Goal: Task Accomplishment & Management: Complete application form

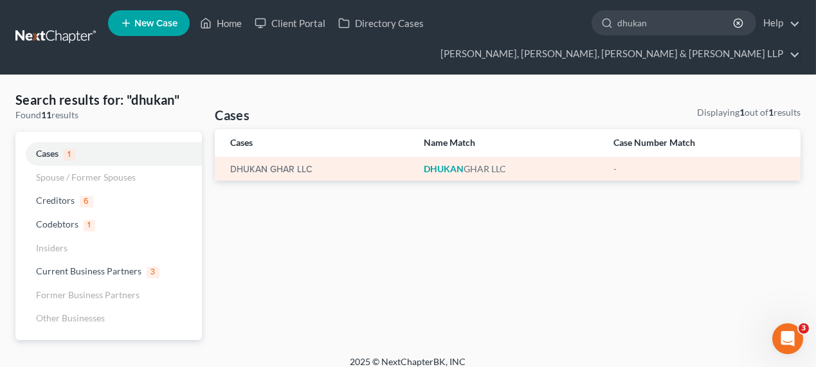
click at [260, 176] on td "DHUKAN GHAR LLC" at bounding box center [314, 169] width 199 height 24
click at [262, 170] on link "DHUKAN GHAR LLC" at bounding box center [271, 169] width 82 height 9
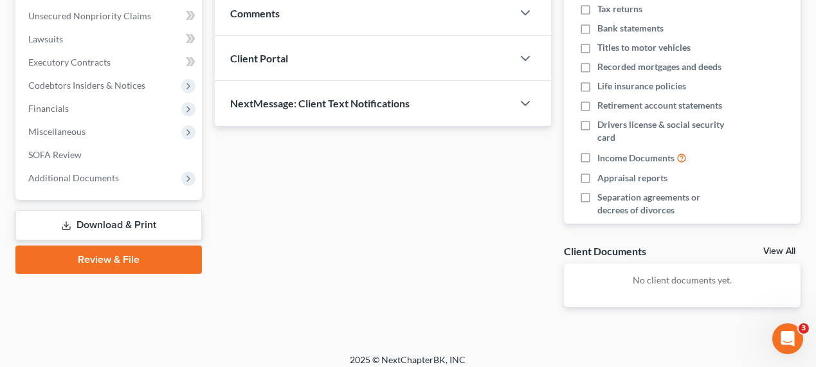
scroll to position [292, 0]
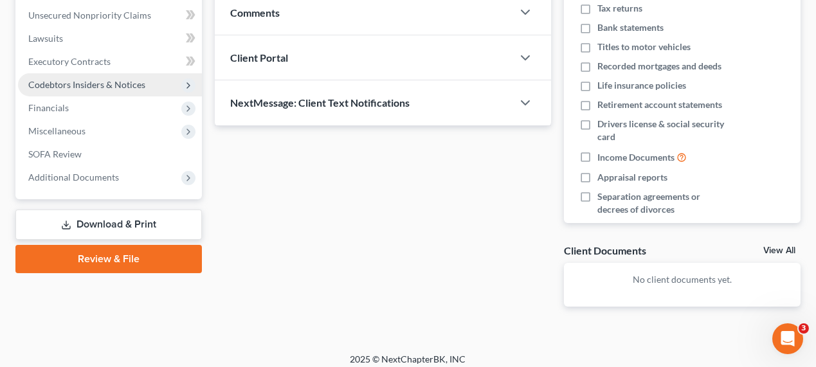
click at [96, 84] on span "Codebtors Insiders & Notices" at bounding box center [86, 84] width 117 height 11
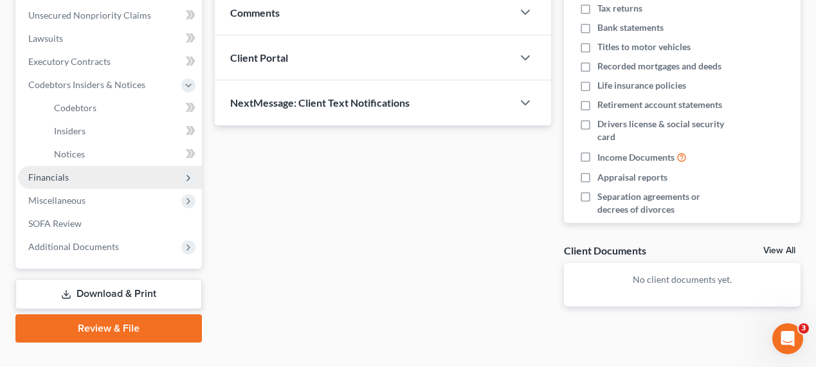
click at [139, 167] on span "Financials" at bounding box center [110, 177] width 184 height 23
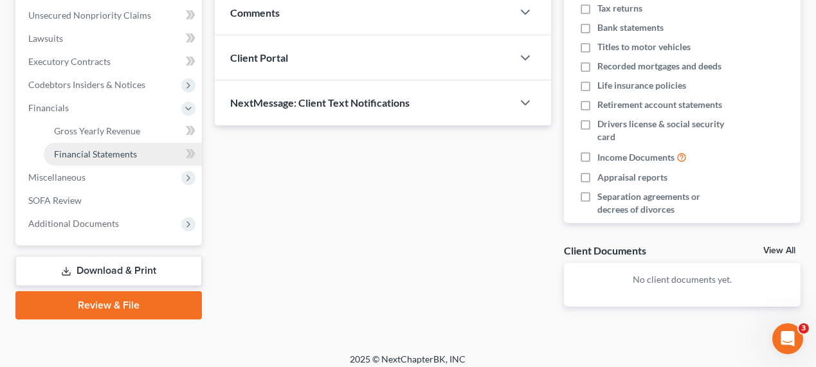
click at [142, 155] on link "Financial Statements" at bounding box center [123, 154] width 158 height 23
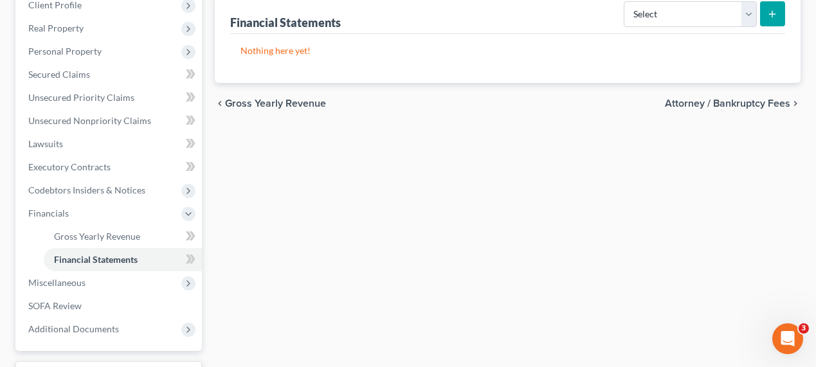
scroll to position [291, 0]
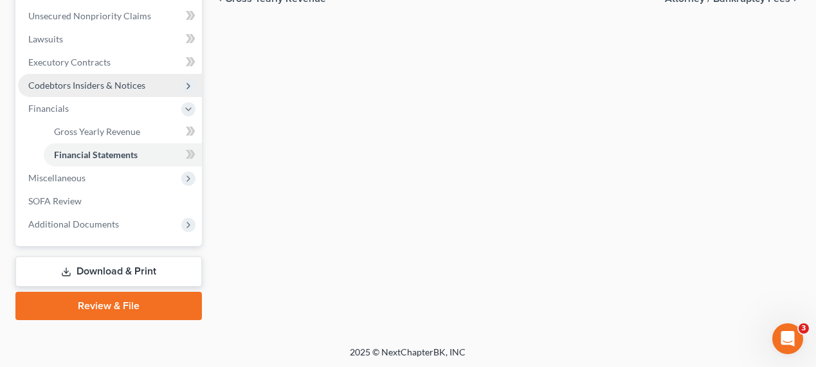
click at [120, 91] on span "Codebtors Insiders & Notices" at bounding box center [110, 85] width 184 height 23
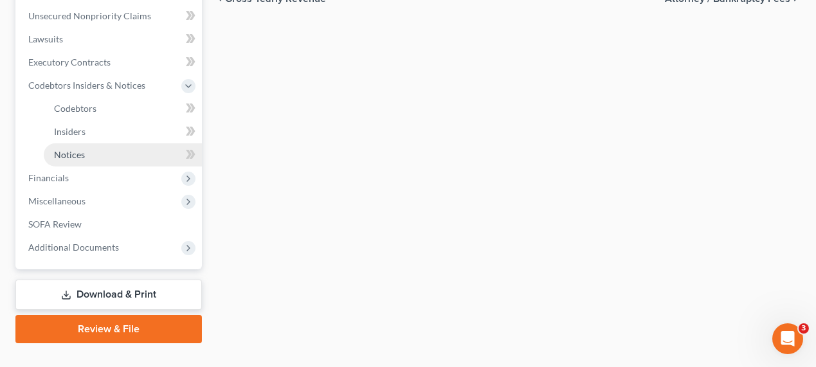
click at [113, 151] on link "Notices" at bounding box center [123, 154] width 158 height 23
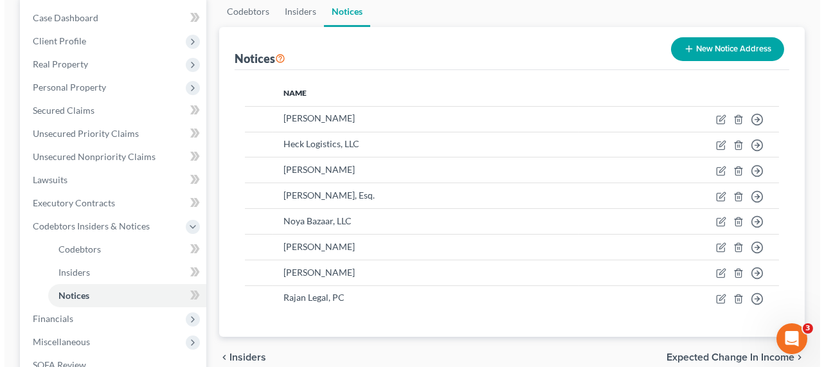
scroll to position [175, 0]
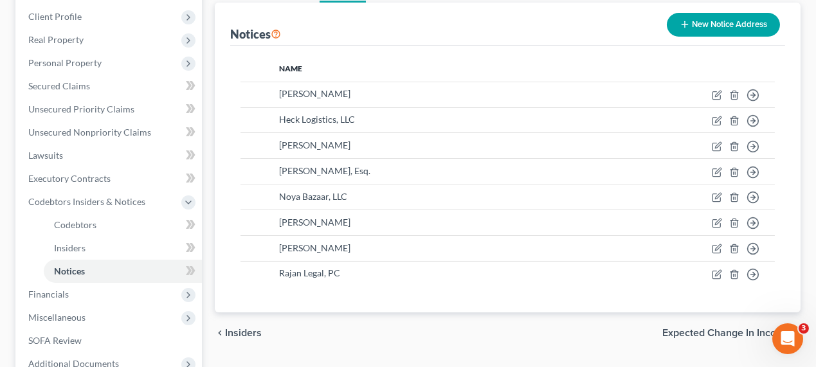
click at [723, 29] on button "New Notice Address" at bounding box center [723, 25] width 113 height 24
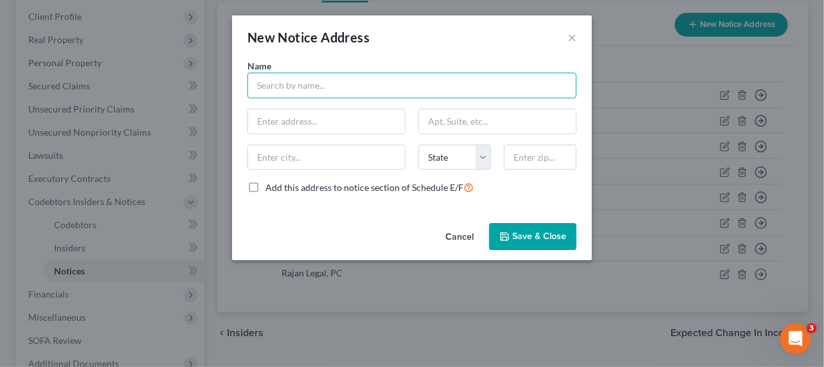
click at [327, 83] on input "text" at bounding box center [412, 86] width 329 height 26
paste input "[PERSON_NAME], Esq."
type input "[PERSON_NAME], Esq."
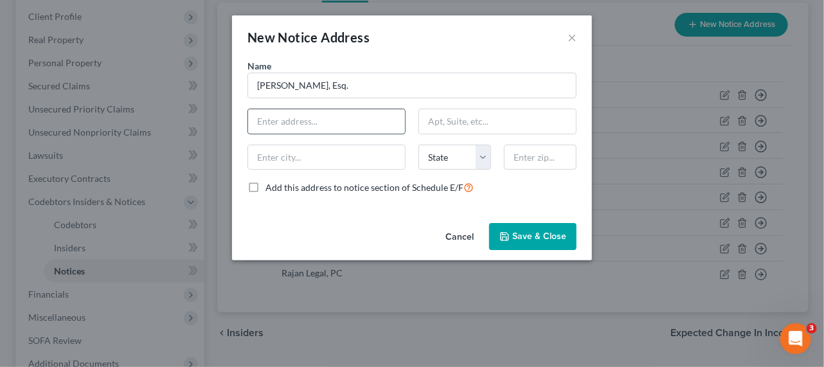
click at [361, 120] on input "text" at bounding box center [326, 121] width 157 height 24
type input "["
click at [306, 119] on input "text" at bounding box center [326, 121] width 157 height 24
paste input "[STREET_ADDRESS][PERSON_NAME]"
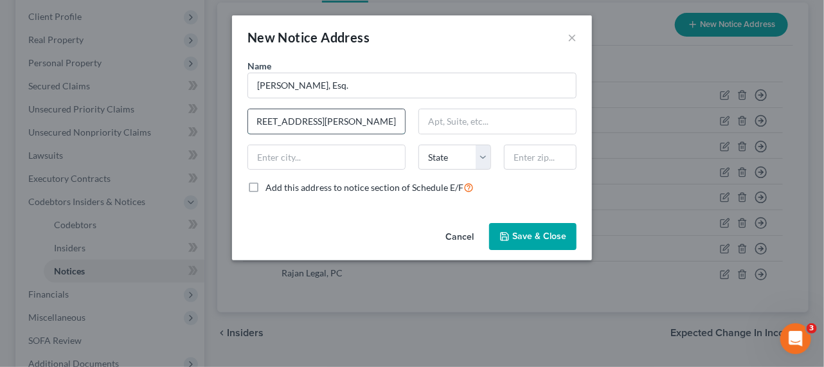
click at [388, 117] on input "[STREET_ADDRESS][PERSON_NAME]" at bounding box center [326, 121] width 157 height 24
type input "[STREET_ADDRESS][PERSON_NAME]"
click at [531, 161] on input "text" at bounding box center [540, 158] width 73 height 26
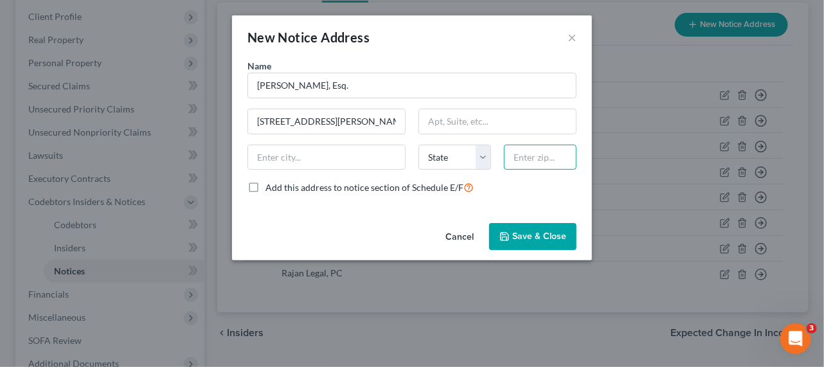
paste input "08824"
type input "08824"
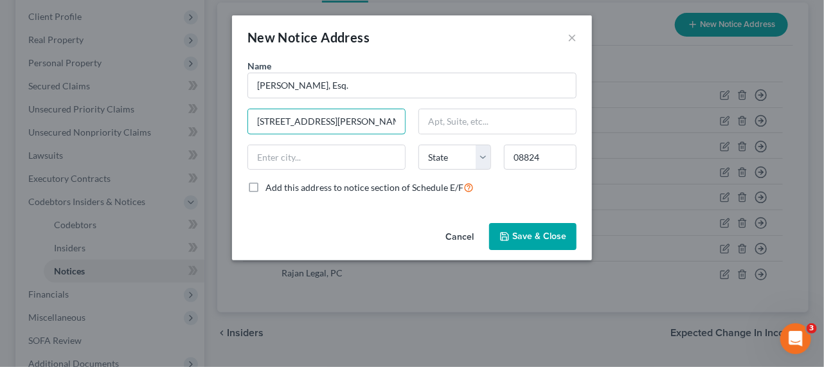
type input "[PERSON_NAME][GEOGRAPHIC_DATA]"
select select "33"
drag, startPoint x: 381, startPoint y: 122, endPoint x: 436, endPoint y: 123, distance: 55.3
click at [436, 123] on div "Name * [PERSON_NAME][GEOGRAPHIC_DATA] [GEOGRAPHIC_DATA][PERSON_NAME] [PERSON_NA…" at bounding box center [412, 132] width 342 height 146
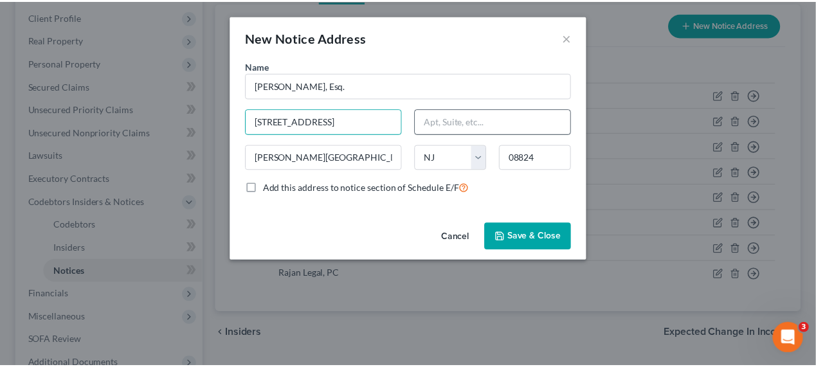
scroll to position [0, 0]
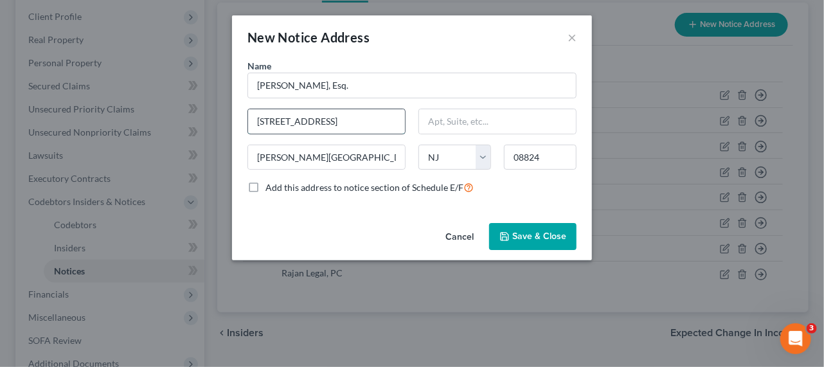
drag, startPoint x: 341, startPoint y: 122, endPoint x: 394, endPoint y: 122, distance: 52.7
click at [394, 122] on input "[STREET_ADDRESS]" at bounding box center [326, 121] width 157 height 24
type input "[STREET_ADDRESS]"
click at [448, 123] on input "text" at bounding box center [497, 121] width 157 height 24
paste input "Suite 202"
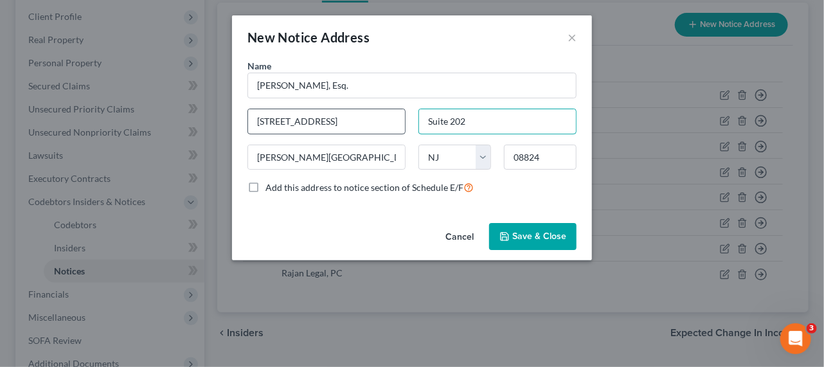
type input "Suite 202"
drag, startPoint x: 371, startPoint y: 125, endPoint x: 250, endPoint y: 120, distance: 121.6
click at [250, 120] on input "[STREET_ADDRESS]" at bounding box center [326, 121] width 157 height 24
click at [427, 123] on input "Suite 202" at bounding box center [497, 121] width 157 height 24
paste input "[STREET_ADDRESS]"
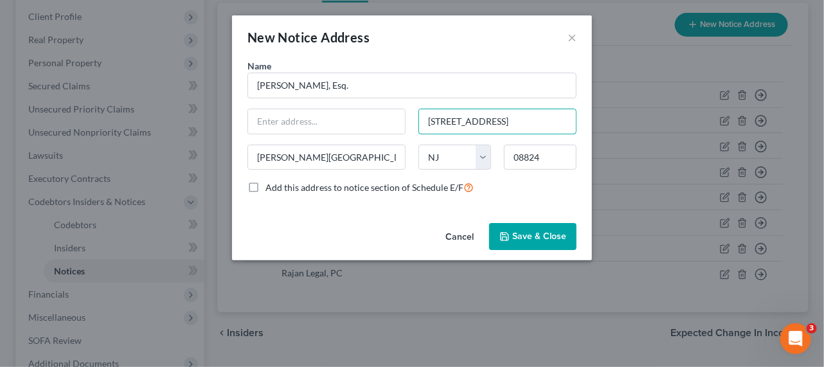
type input "[STREET_ADDRESS]"
click at [292, 131] on input "text" at bounding box center [326, 121] width 157 height 24
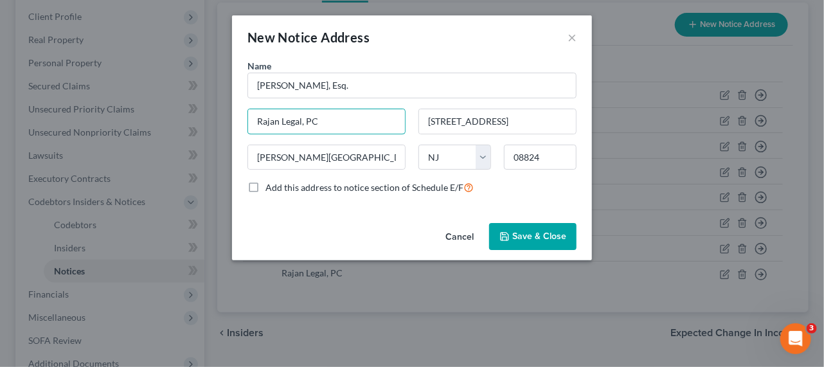
type input "Rajan Legal, PC"
click at [507, 233] on icon "button" at bounding box center [505, 237] width 8 height 8
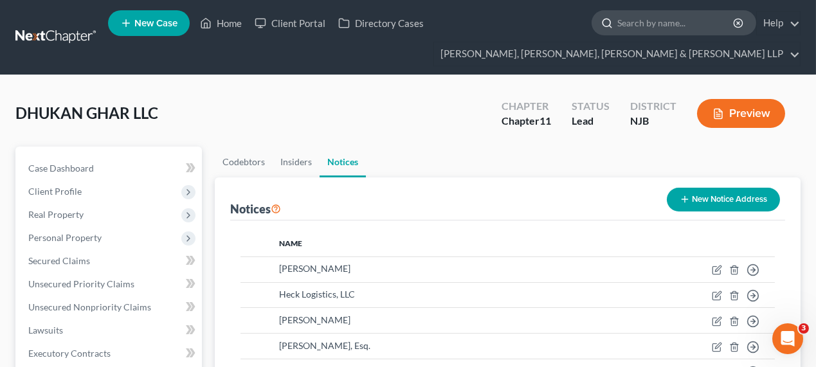
click at [651, 17] on input "search" at bounding box center [676, 23] width 118 height 24
type input "[PERSON_NAME]"
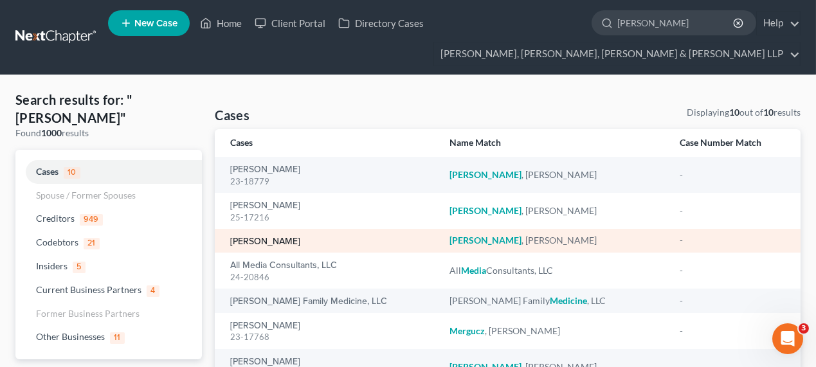
click at [269, 242] on link "[PERSON_NAME]" at bounding box center [265, 241] width 70 height 9
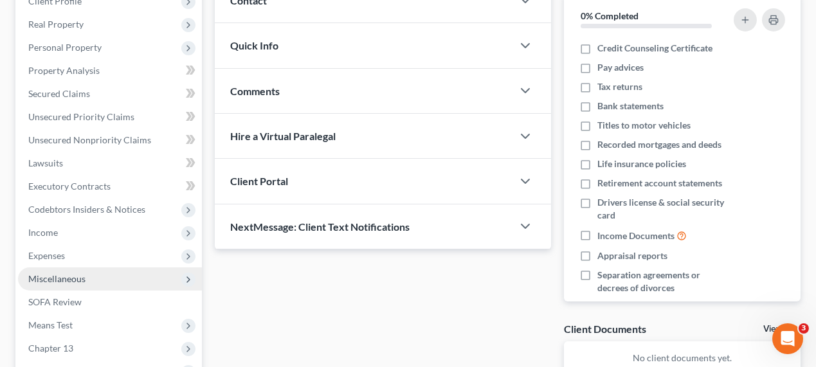
scroll to position [233, 0]
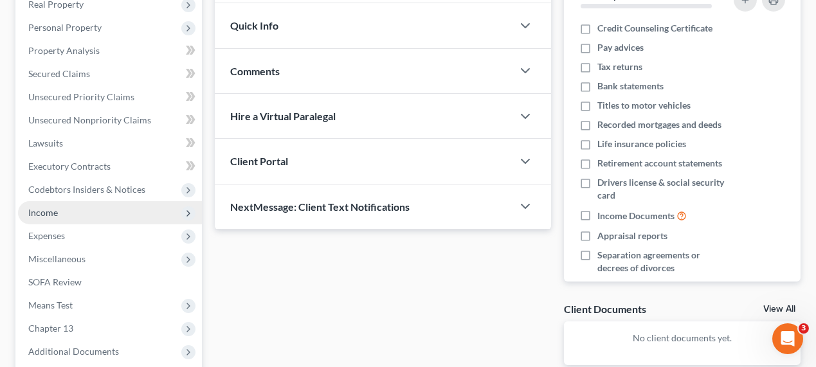
click at [71, 219] on span "Income" at bounding box center [110, 212] width 184 height 23
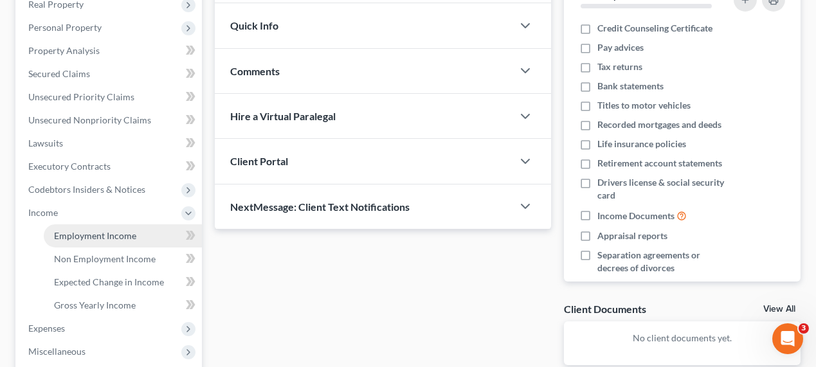
click at [76, 243] on link "Employment Income" at bounding box center [123, 235] width 158 height 23
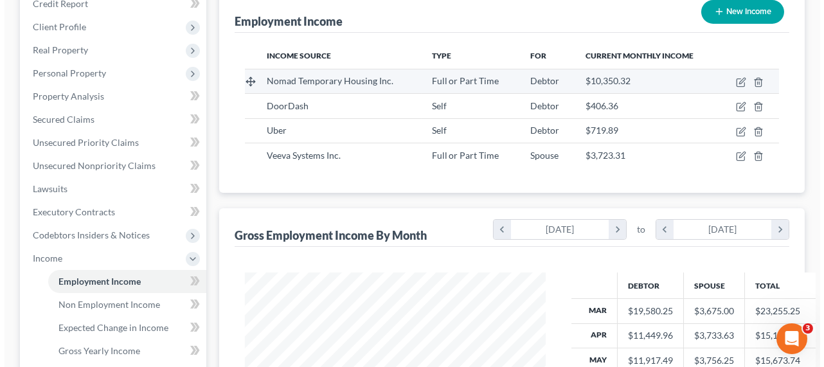
scroll to position [219, 0]
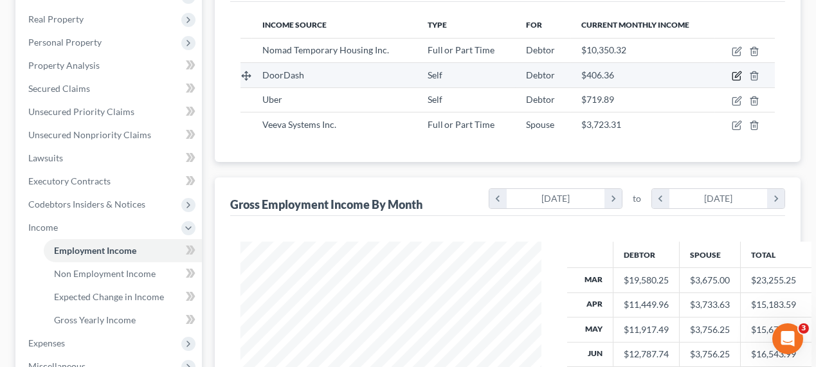
click at [739, 76] on icon "button" at bounding box center [737, 76] width 10 height 10
select select "1"
select select "0"
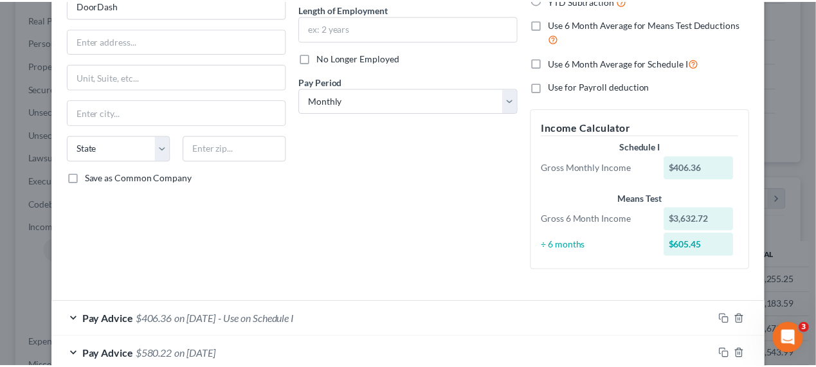
scroll to position [0, 0]
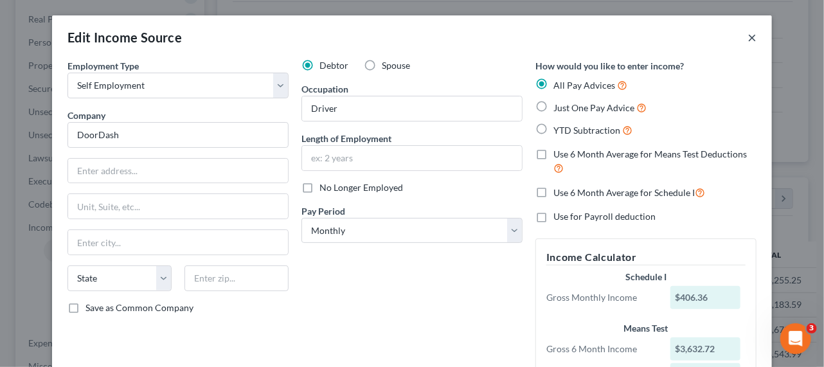
click at [748, 38] on button "×" at bounding box center [752, 37] width 9 height 15
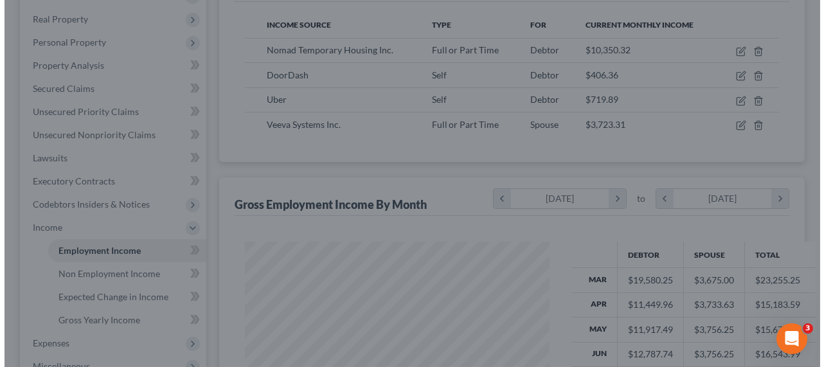
scroll to position [642824, 642726]
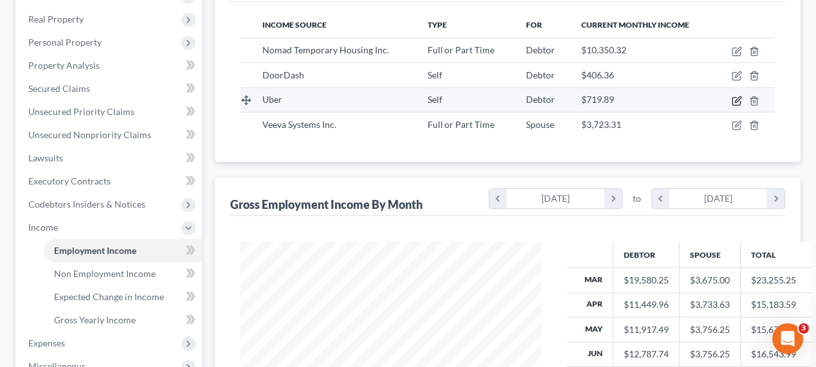
click at [733, 96] on icon "button" at bounding box center [737, 101] width 10 height 10
select select "1"
select select "0"
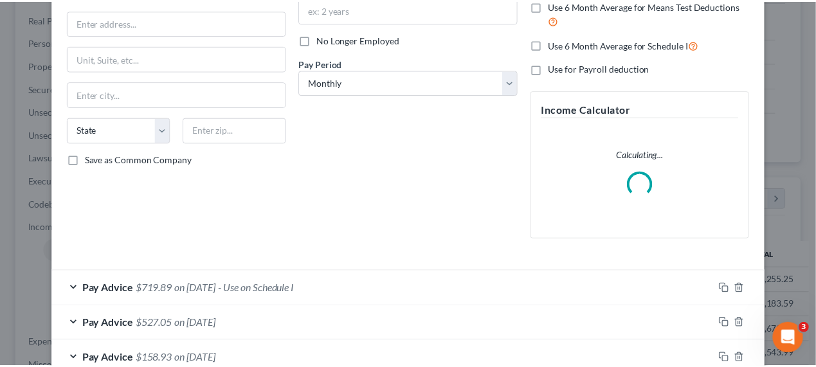
scroll to position [0, 0]
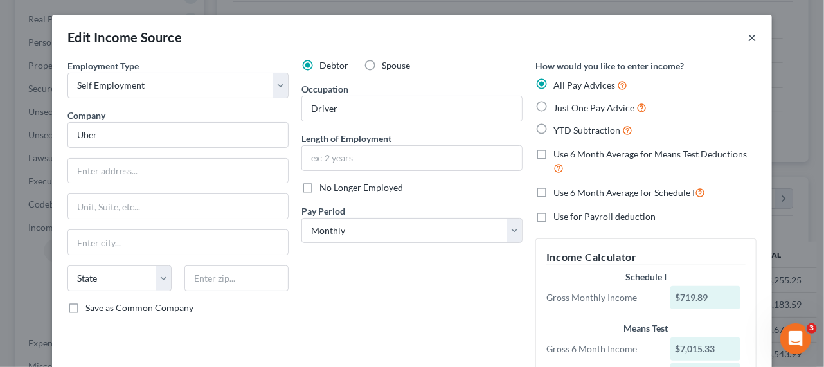
click at [748, 39] on button "×" at bounding box center [752, 37] width 9 height 15
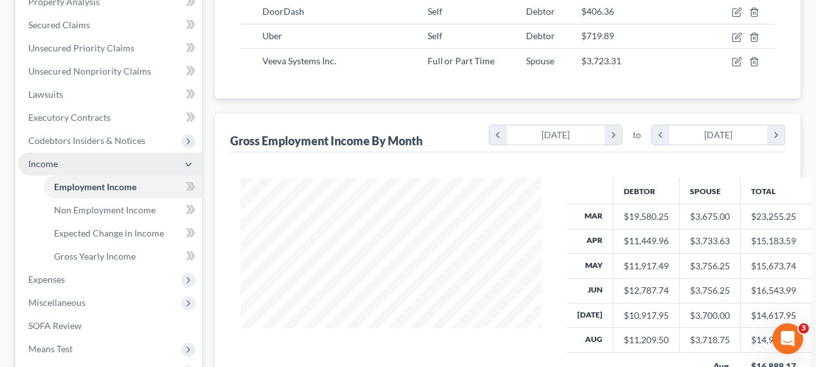
scroll to position [292, 0]
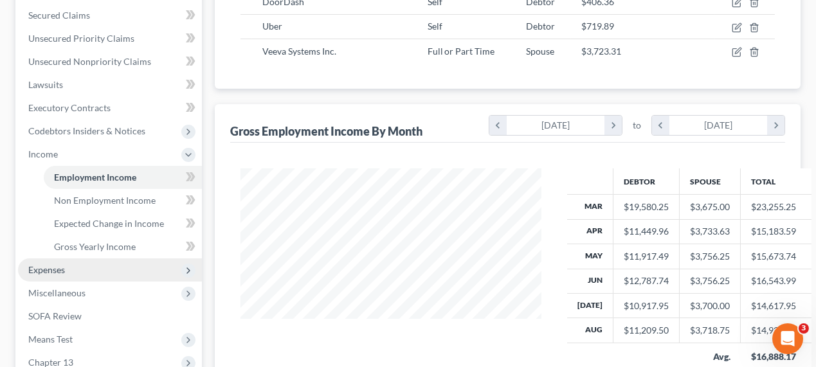
click at [84, 267] on span "Expenses" at bounding box center [110, 270] width 184 height 23
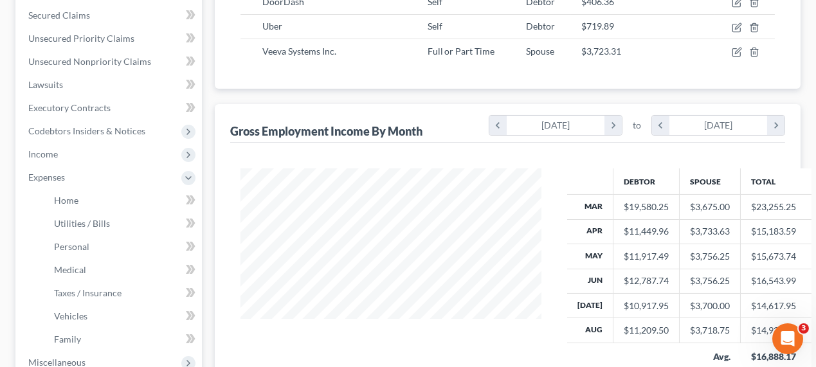
click at [617, 89] on div "Employment Income New Income Income Source Type For Current Monthly Income Noma…" at bounding box center [508, 158] width 586 height 545
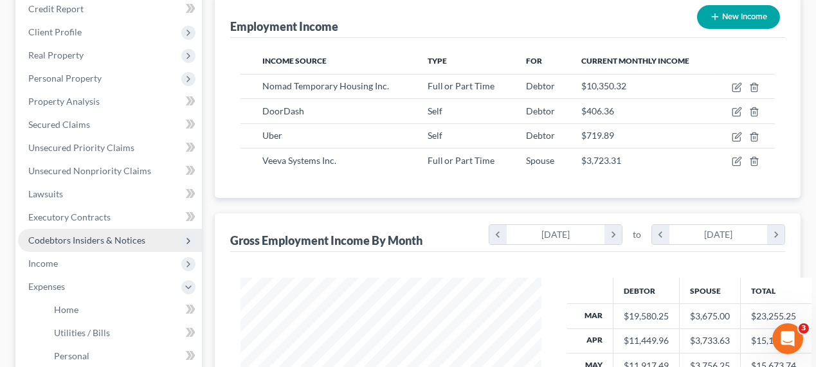
scroll to position [58, 0]
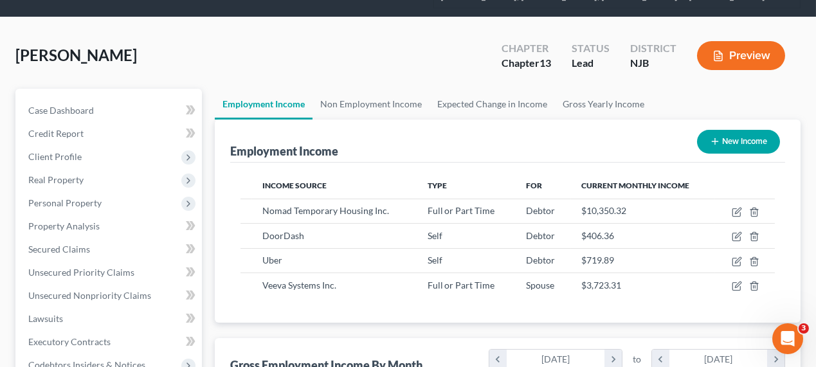
click at [635, 120] on div "Employment Income New Income" at bounding box center [507, 141] width 555 height 43
click at [380, 104] on link "Non Employment Income" at bounding box center [371, 104] width 117 height 31
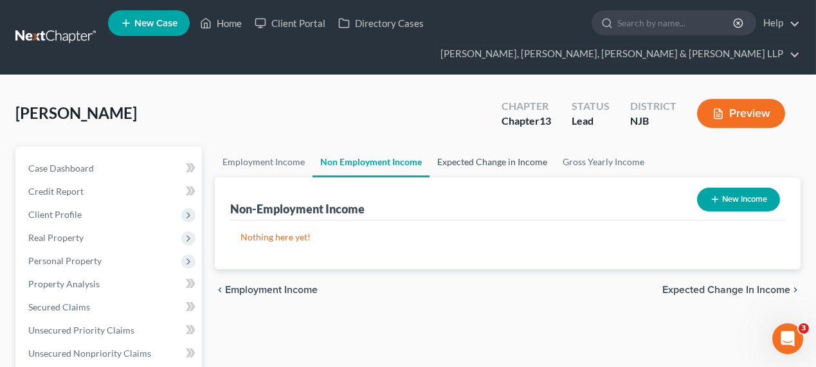
click at [447, 159] on link "Expected Change in Income" at bounding box center [492, 162] width 125 height 31
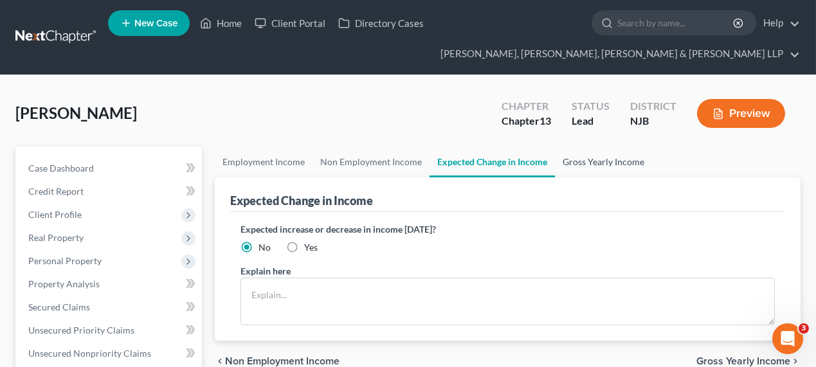
click at [597, 167] on link "Gross Yearly Income" at bounding box center [603, 162] width 97 height 31
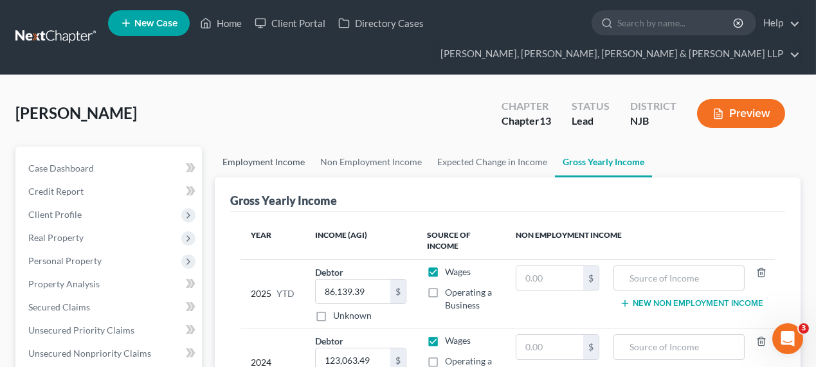
click at [265, 162] on link "Employment Income" at bounding box center [264, 162] width 98 height 31
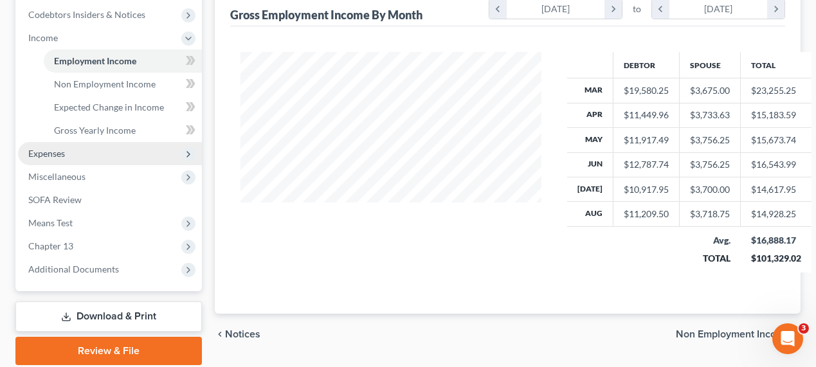
scroll to position [409, 0]
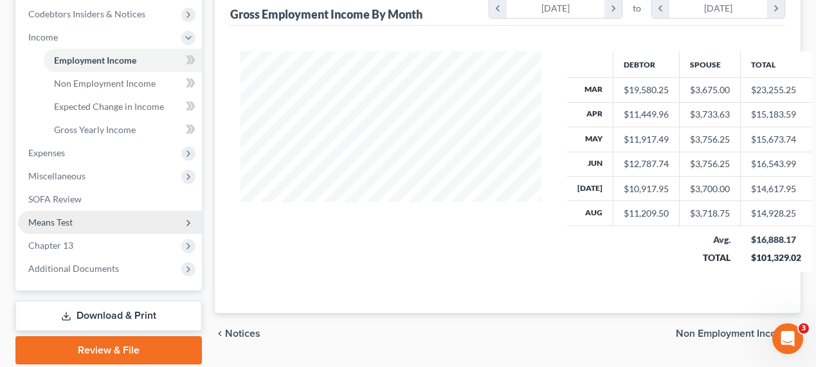
click at [82, 211] on span "Means Test" at bounding box center [110, 222] width 184 height 23
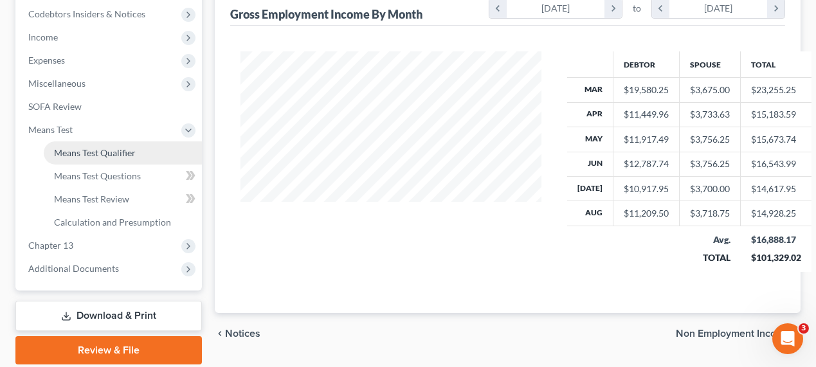
click at [116, 154] on span "Means Test Qualifier" at bounding box center [95, 152] width 82 height 11
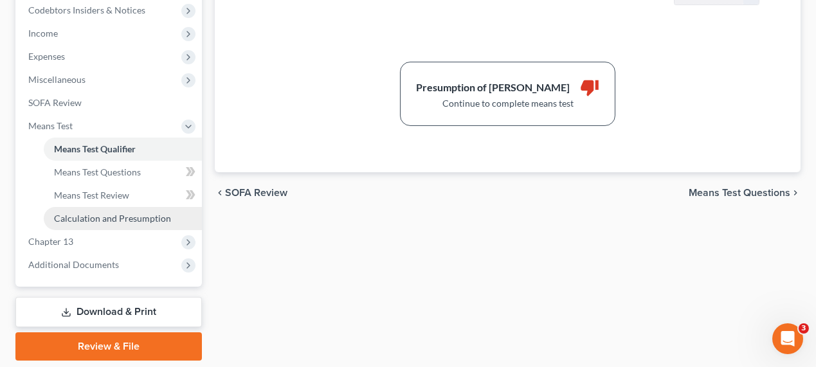
click at [123, 219] on span "Calculation and Presumption" at bounding box center [112, 218] width 117 height 11
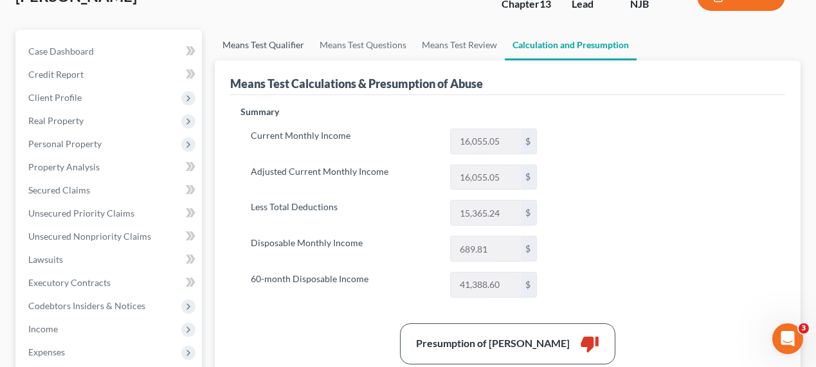
click at [269, 33] on link "Means Test Qualifier" at bounding box center [263, 45] width 97 height 31
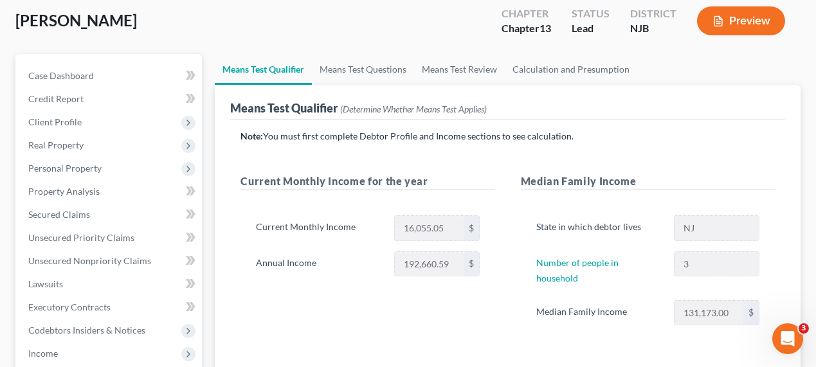
scroll to position [58, 0]
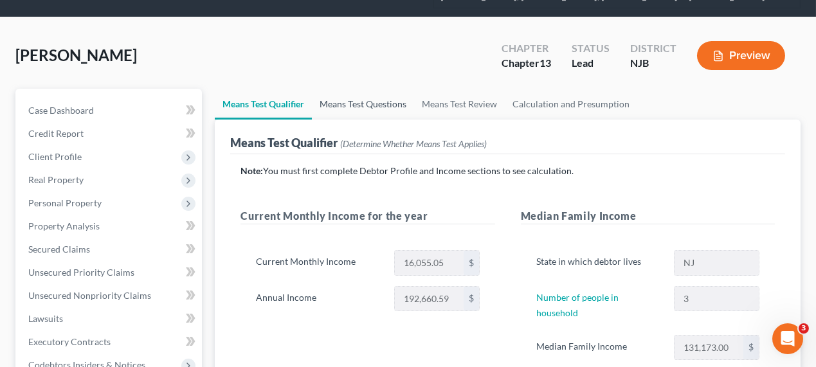
click at [383, 104] on link "Means Test Questions" at bounding box center [363, 104] width 102 height 31
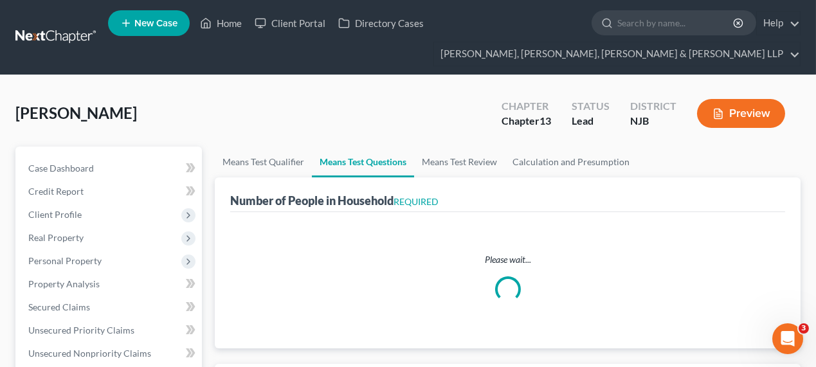
select select "1"
select select "60"
select select "2"
select select "60"
select select "3"
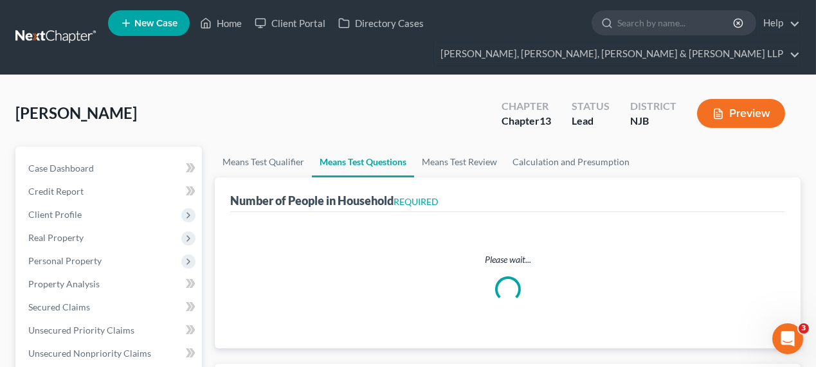
select select "0"
select select "1"
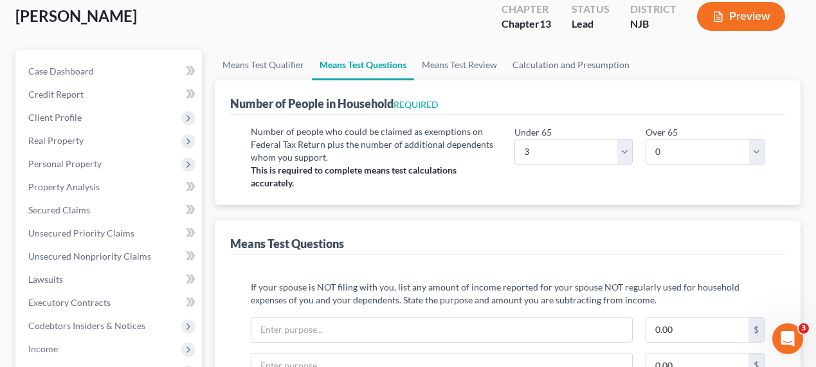
scroll to position [117, 0]
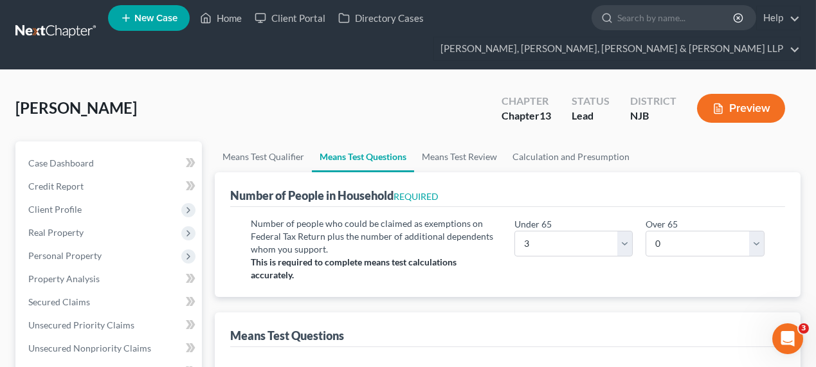
scroll to position [0, 0]
